Goal: Task Accomplishment & Management: Use online tool/utility

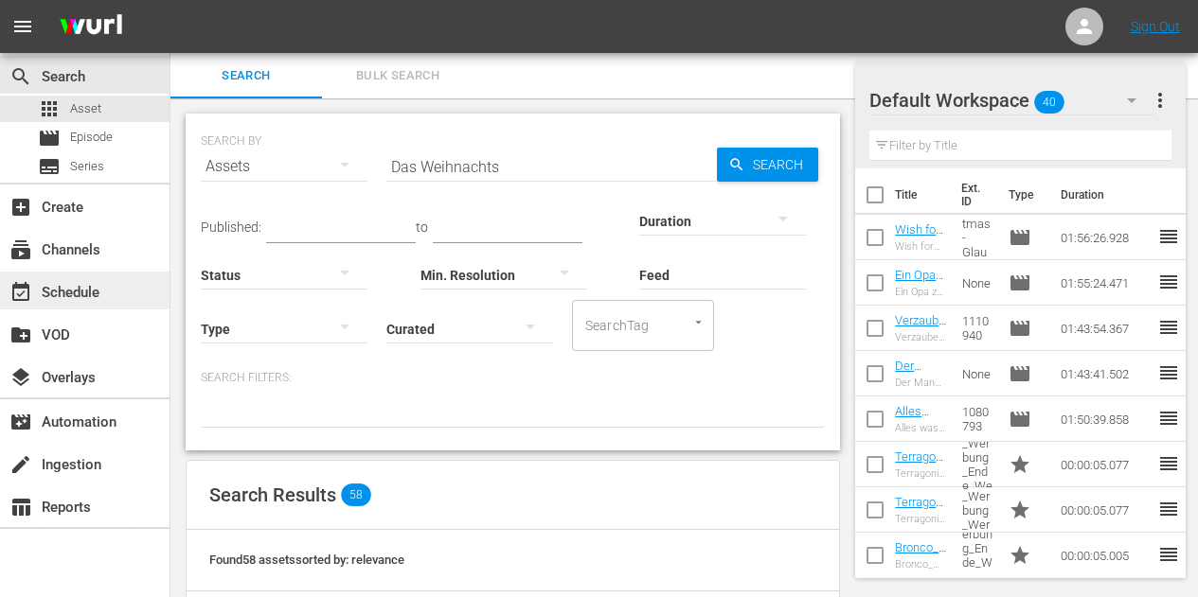
scroll to position [101, 0]
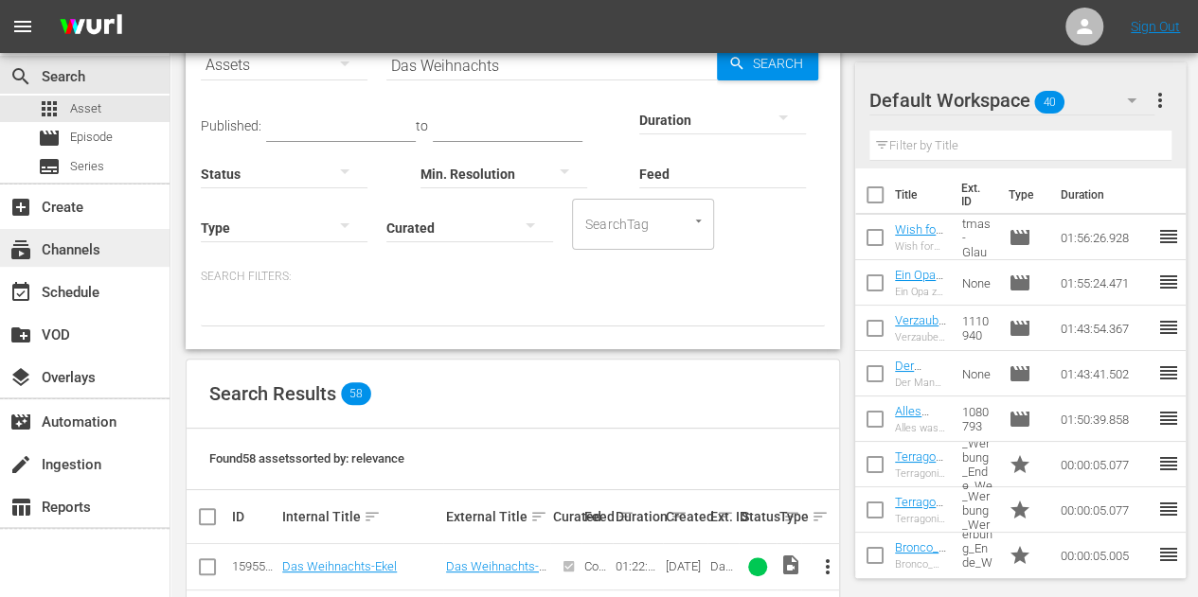
click at [62, 250] on div "subscriptions Channels" at bounding box center [53, 247] width 106 height 17
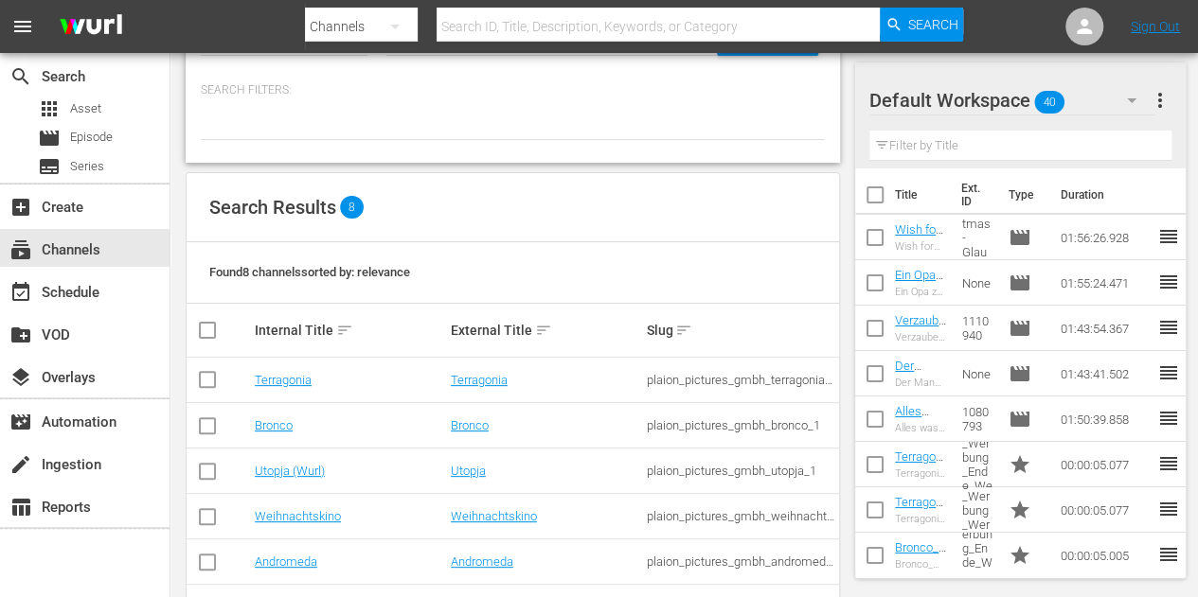
scroll to position [189, 0]
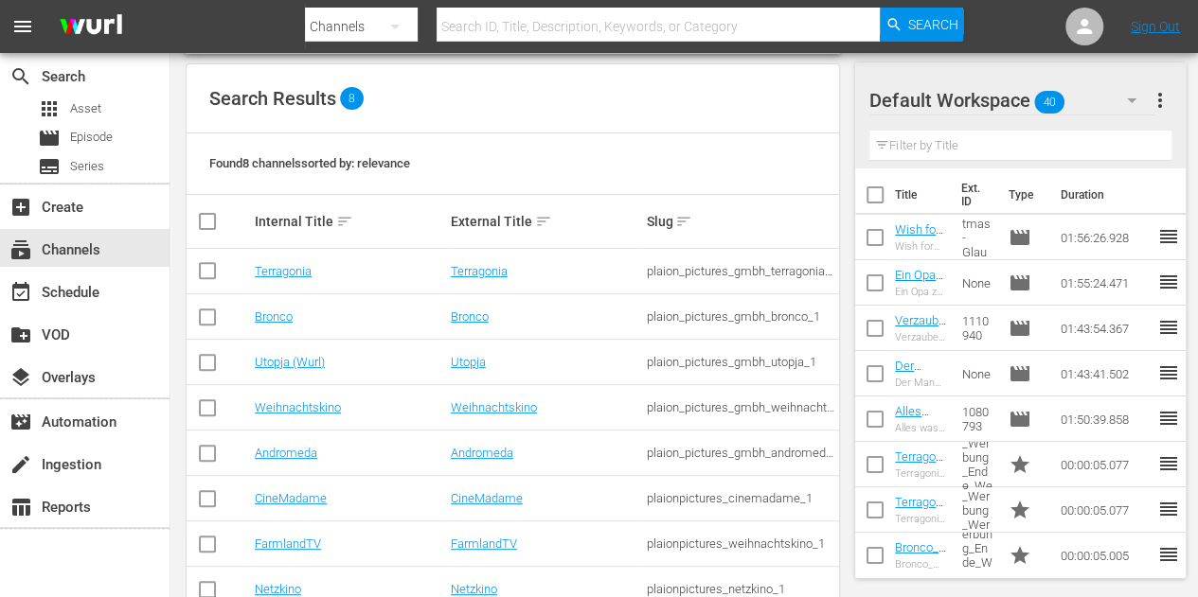
click at [309, 397] on td "Weihnachtskino" at bounding box center [350, 407] width 196 height 45
click at [303, 406] on link "Weihnachtskino" at bounding box center [298, 408] width 86 height 14
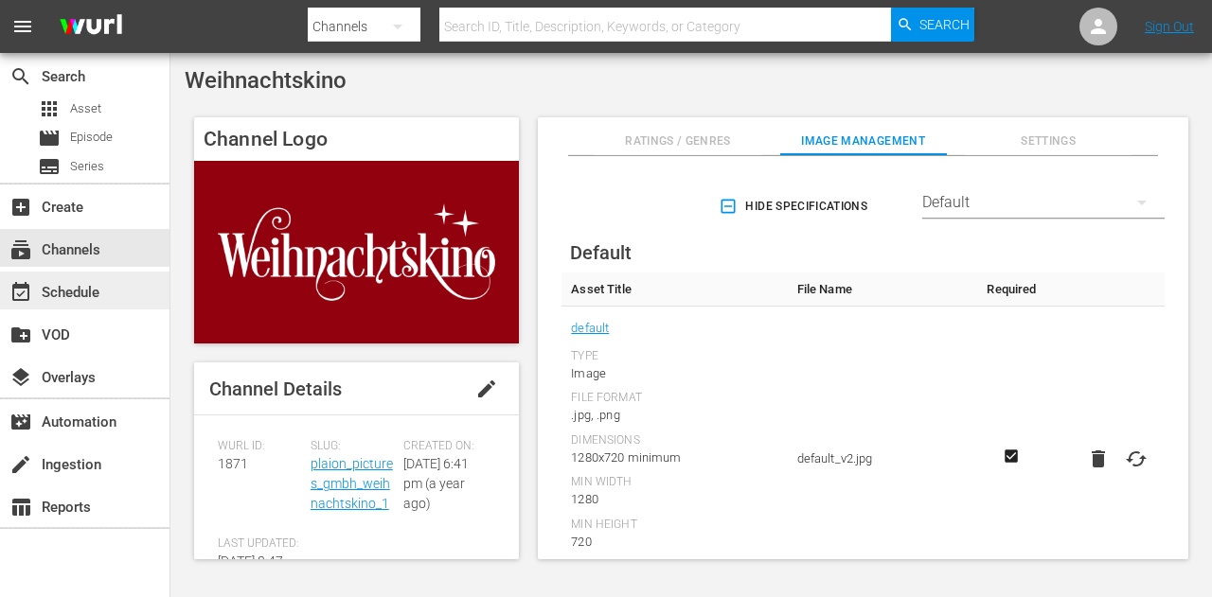
click at [84, 297] on div "event_available Schedule" at bounding box center [53, 289] width 106 height 17
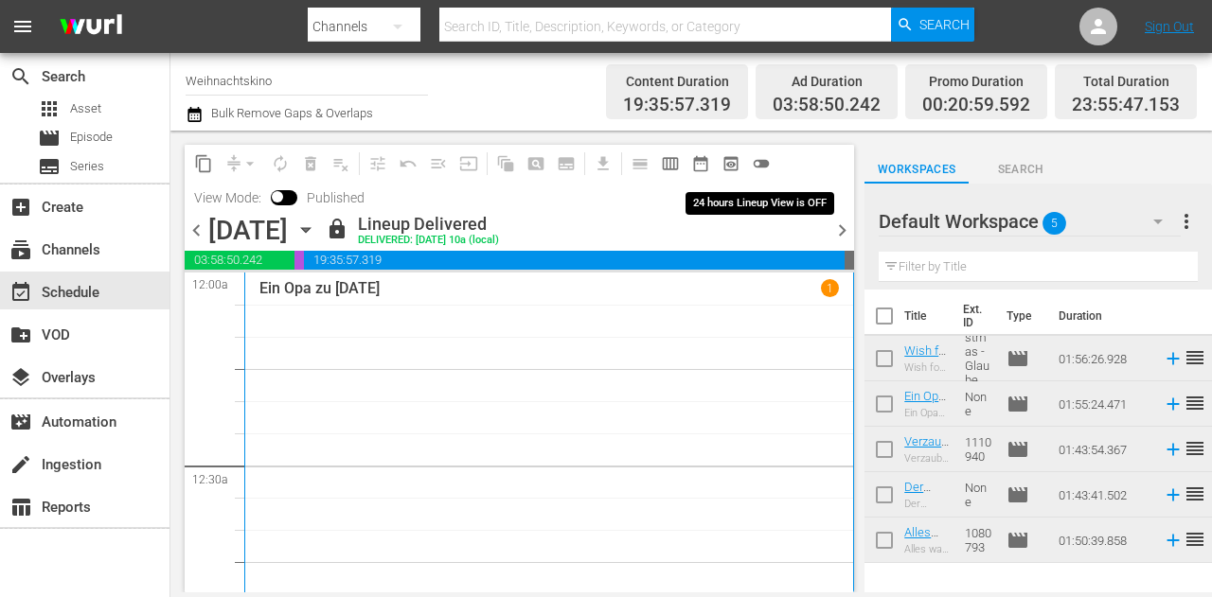
click at [764, 163] on span "toggle_off" at bounding box center [761, 163] width 19 height 19
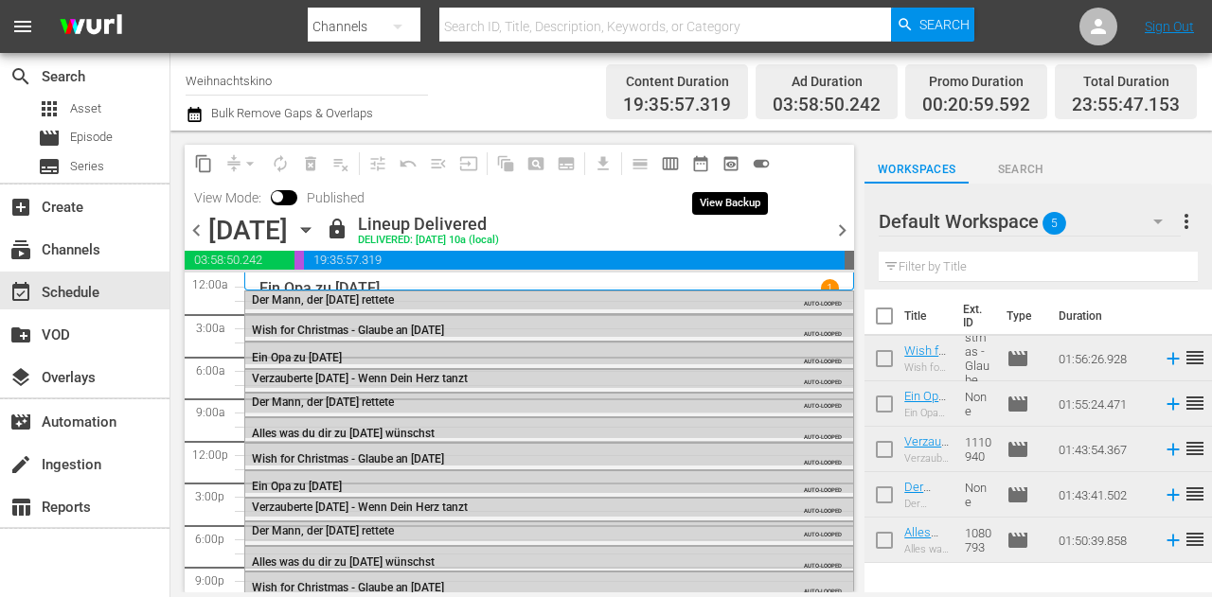
click at [727, 160] on span "preview_outlined" at bounding box center [731, 163] width 19 height 19
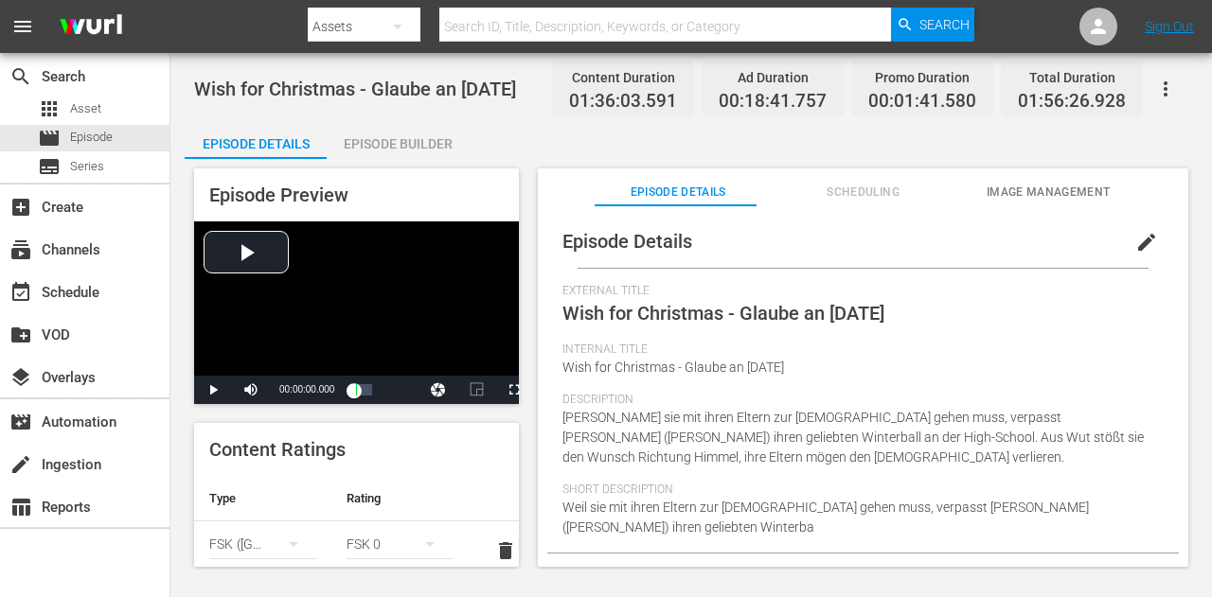
click at [432, 80] on span "Wish for Christmas - Glaube an [DATE]" at bounding box center [355, 89] width 322 height 23
click at [430, 80] on span "Wish for Christmas - Glaube an [DATE]" at bounding box center [355, 89] width 322 height 23
click at [427, 82] on span "Wish for Christmas - Glaube an [DATE]" at bounding box center [355, 89] width 322 height 23
click at [427, 82] on span "Wish for Christmas - Glaube an Weihnachten" at bounding box center [355, 89] width 322 height 23
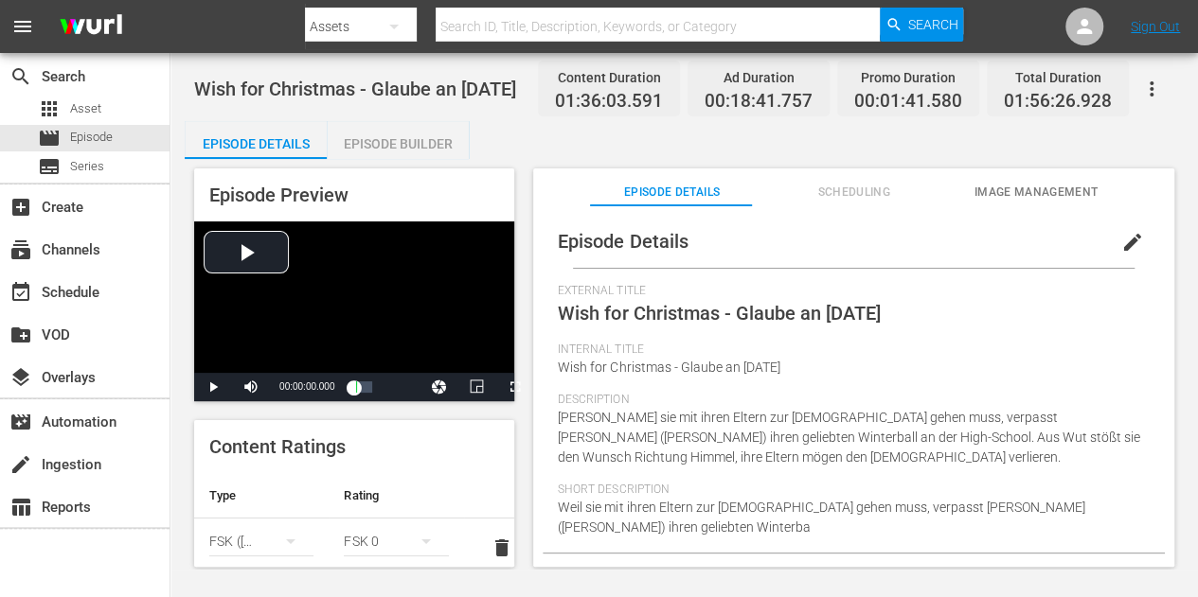
click at [782, 321] on span "Wish for Christmas - Glaube an Weihnachten" at bounding box center [719, 313] width 322 height 23
click at [786, 315] on span "Wish for Christmas - Glaube an Weihnachten" at bounding box center [719, 313] width 322 height 23
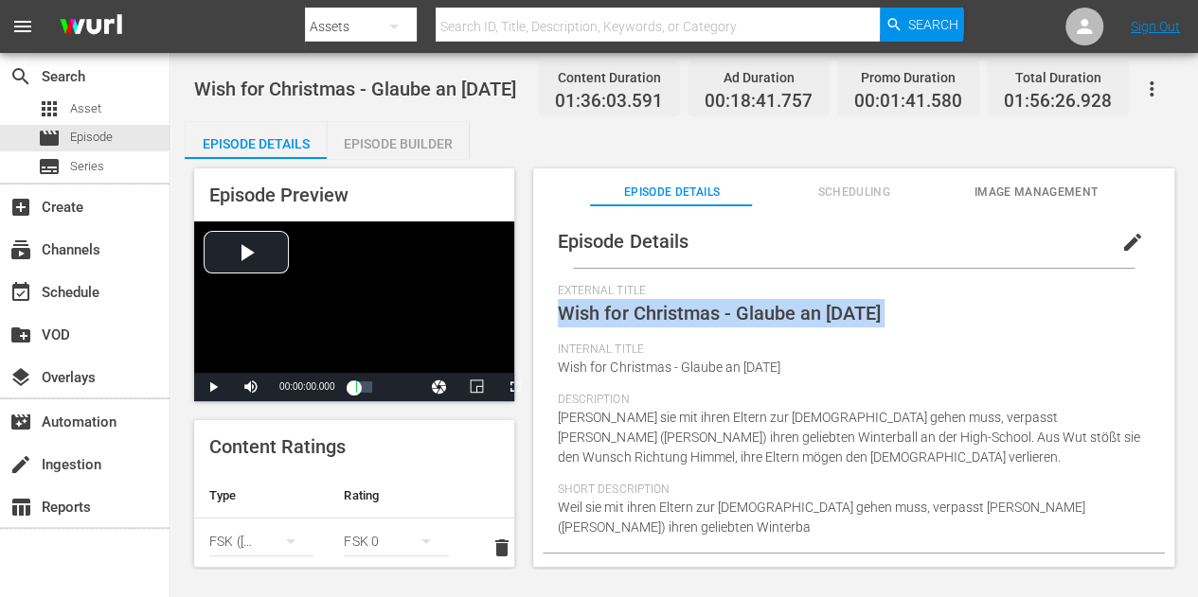
click at [786, 315] on span "Wish for Christmas - Glaube an Weihnachten" at bounding box center [719, 313] width 322 height 23
copy span "Wish for Christmas - Glaube an Weihnachten"
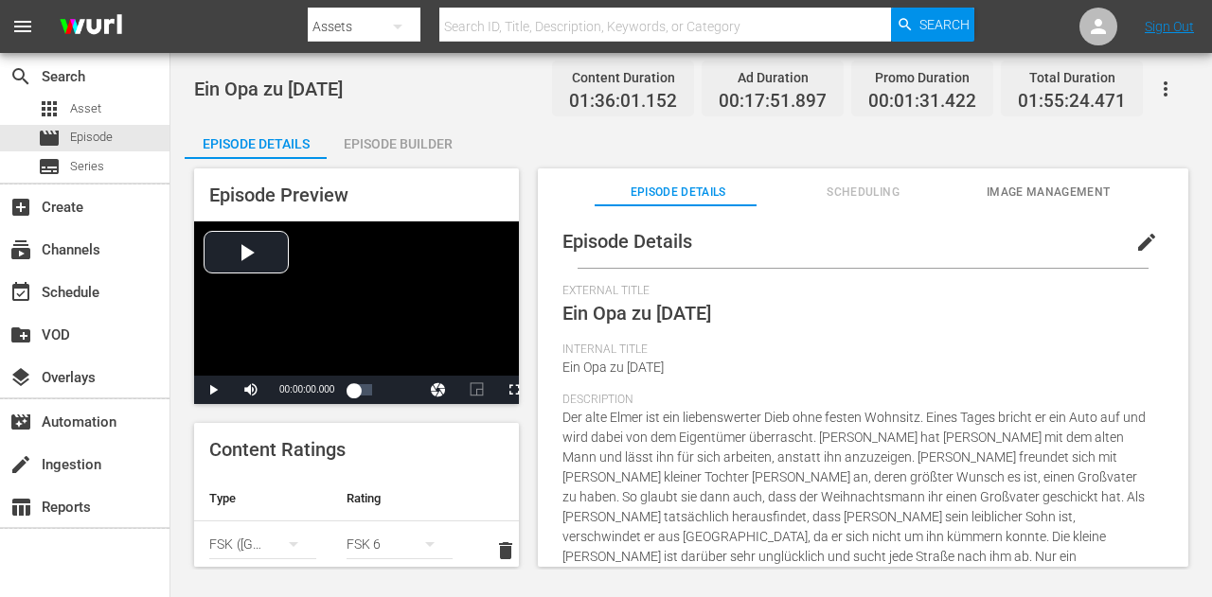
click at [686, 312] on span "Ein Opa zu Weihnachten" at bounding box center [636, 313] width 149 height 23
copy span "Ein Opa zu Weihnachten"
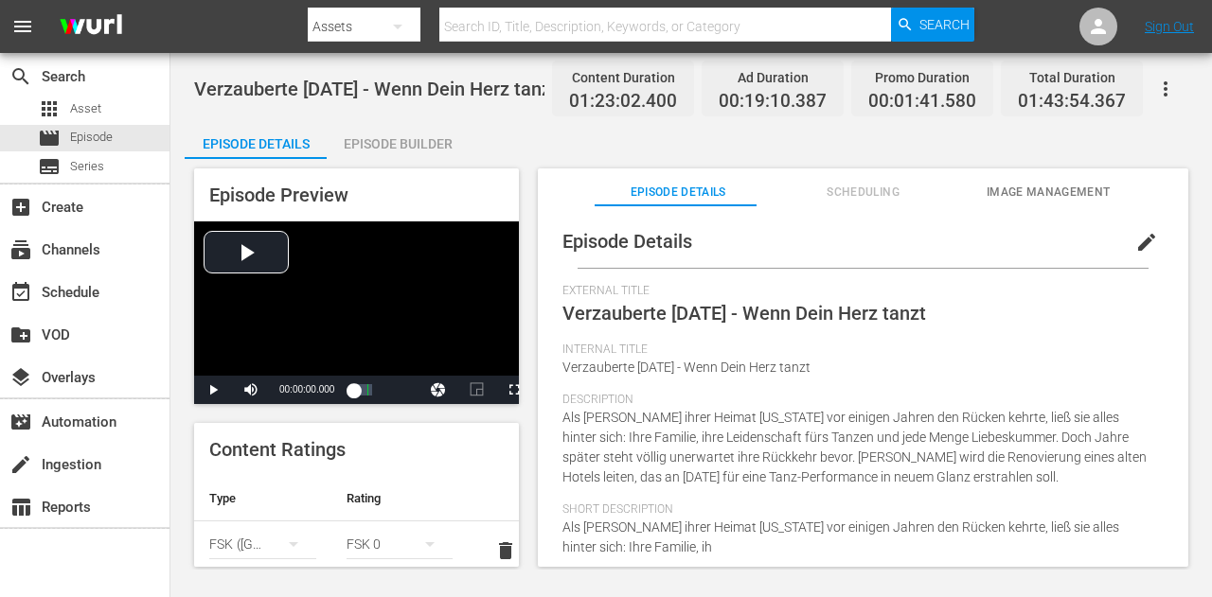
click at [711, 310] on span "Verzauberte Weihnachten - Wenn Dein Herz tanzt" at bounding box center [744, 313] width 364 height 23
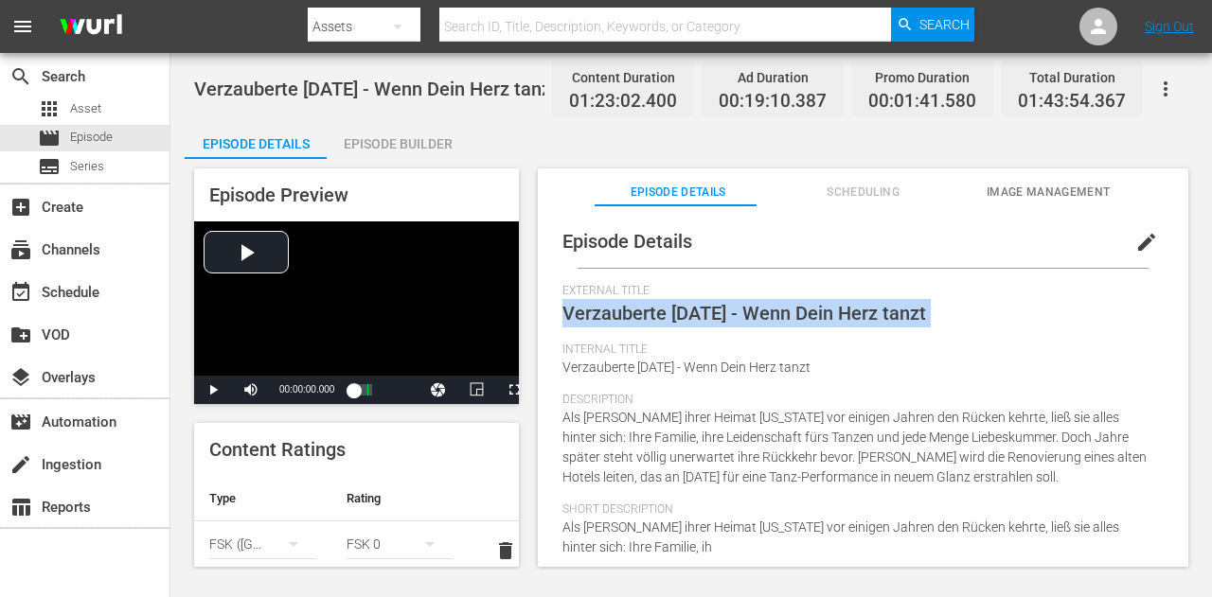
click at [711, 310] on span "Verzauberte Weihnachten - Wenn Dein Herz tanzt" at bounding box center [744, 313] width 364 height 23
copy span "Verzauberte Weihnachten - Wenn Dein Herz tanzt"
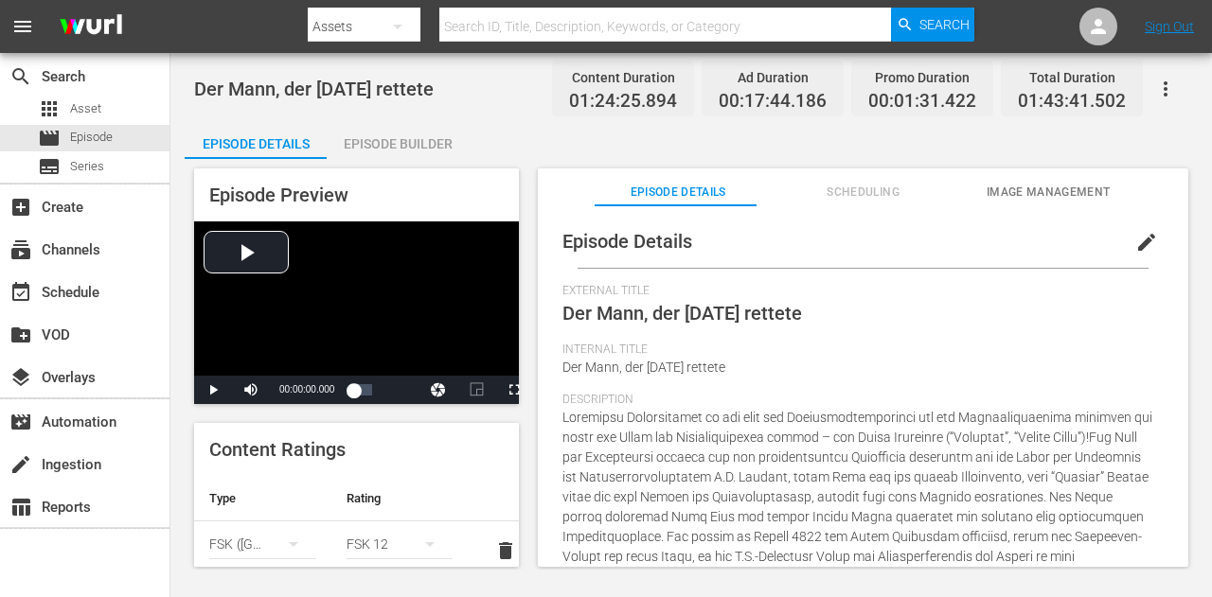
click at [689, 315] on span "Der Mann, der [DATE] rettete" at bounding box center [682, 313] width 240 height 23
click at [689, 314] on span "Der Mann, der [DATE] rettete" at bounding box center [682, 313] width 240 height 23
copy span "Der Mann, der [DATE] rettete"
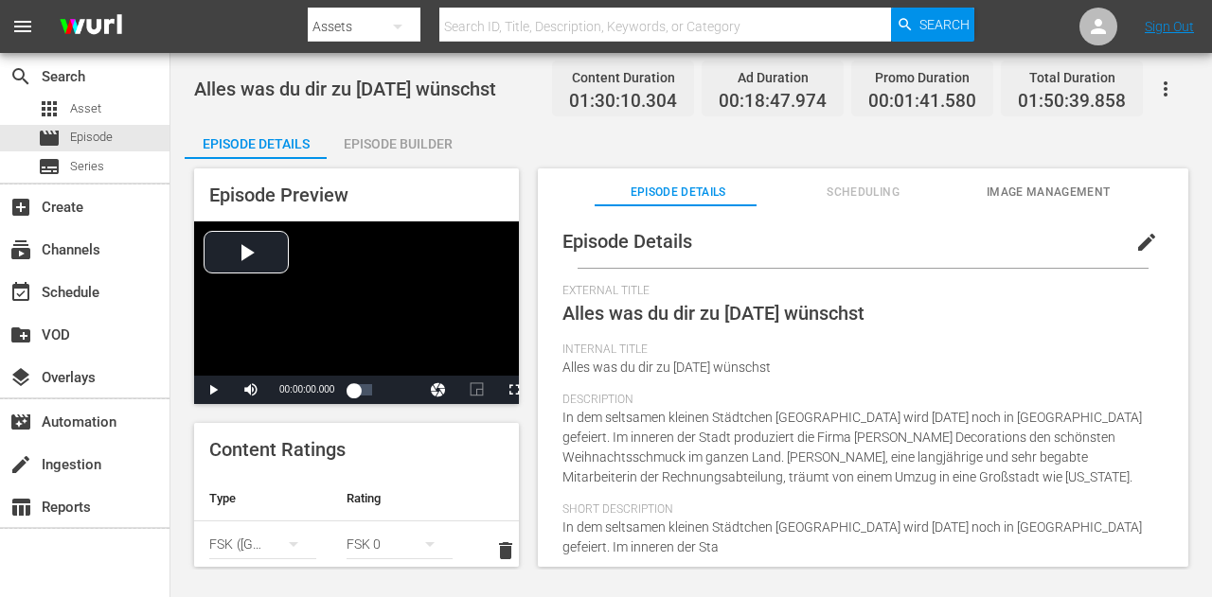
click at [661, 313] on span "Alles was du dir zu [DATE] wünschst" at bounding box center [713, 313] width 302 height 23
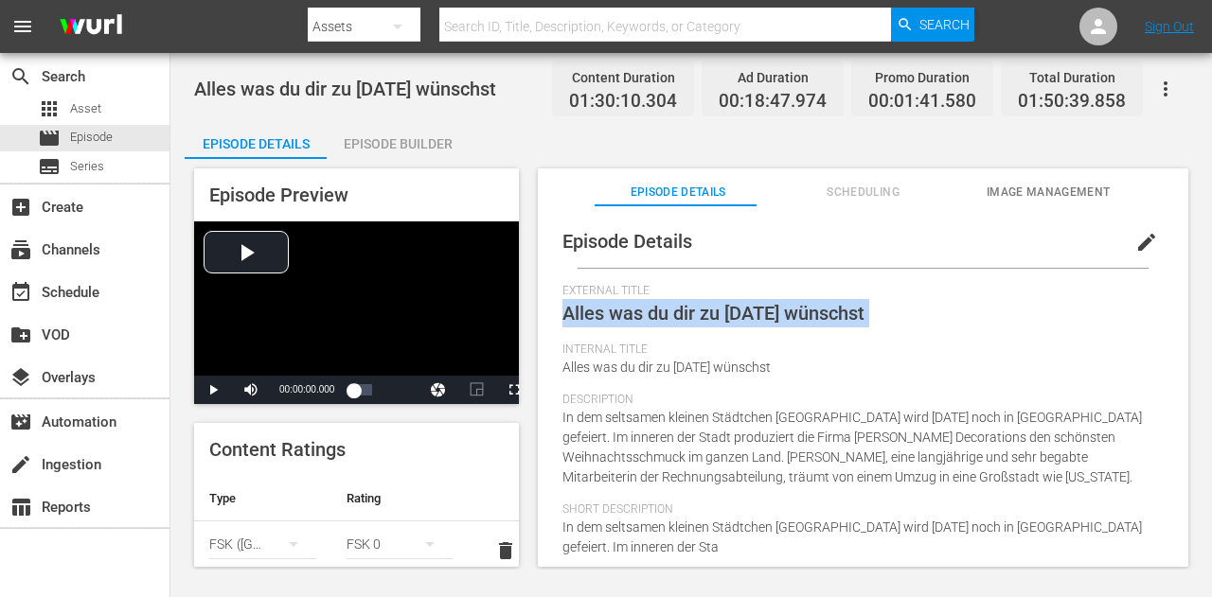
click at [661, 313] on span "Alles was du dir zu [DATE] wünschst" at bounding box center [713, 313] width 302 height 23
copy span "Alles was du dir zu [DATE] wünschst"
